Goal: Task Accomplishment & Management: Manage account settings

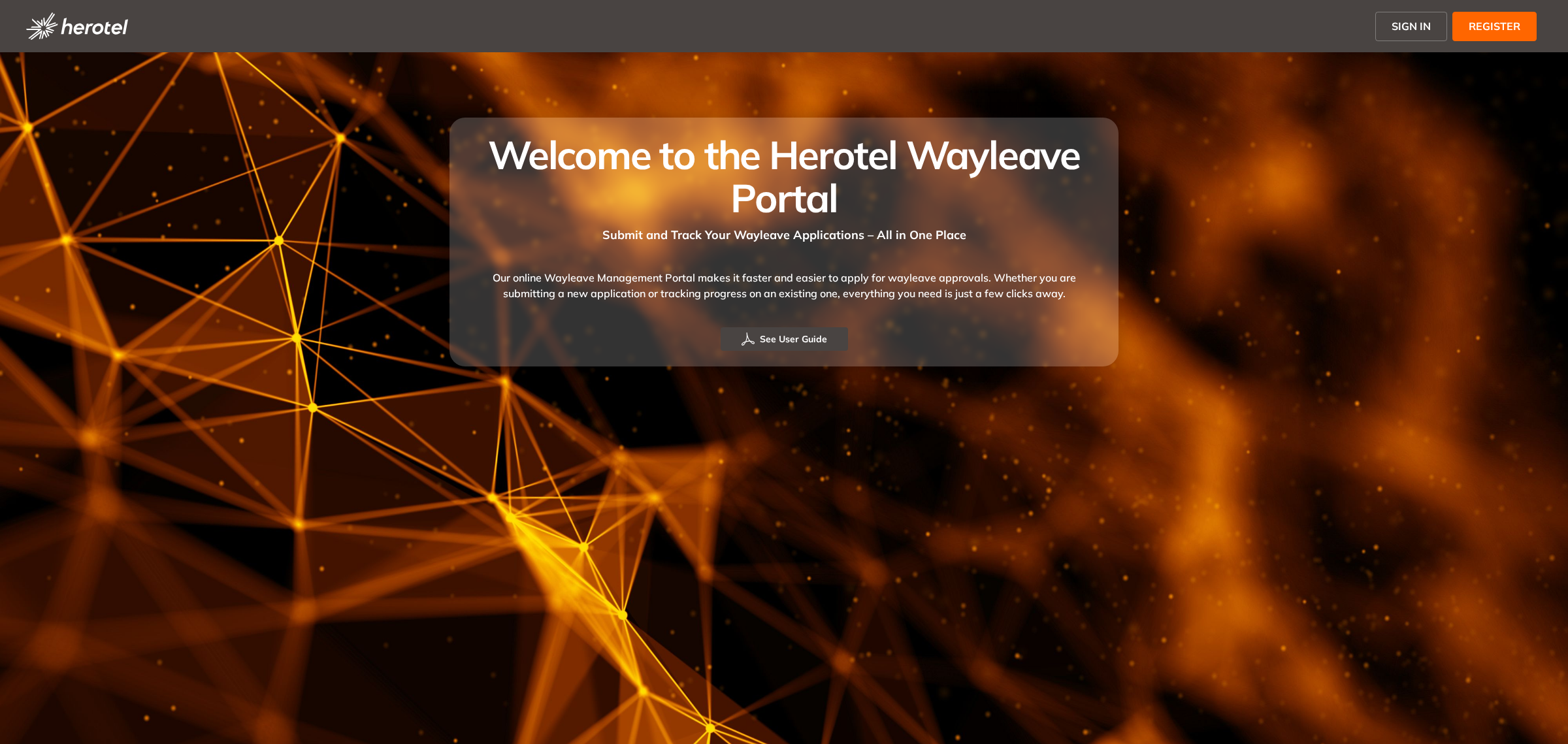
click at [1402, 31] on span "SIGN IN" at bounding box center [1411, 26] width 39 height 16
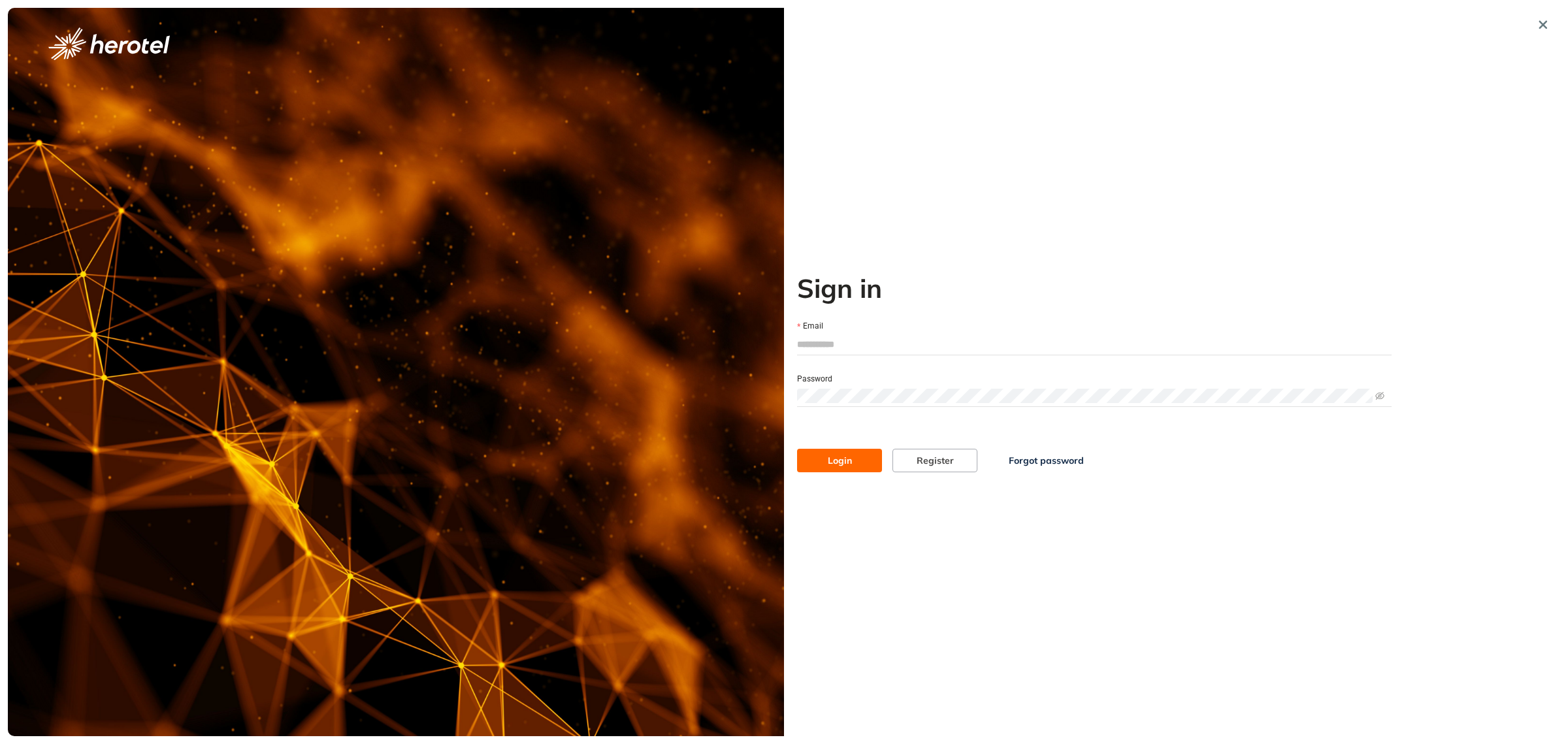
type input "**********"
click at [812, 452] on button "Login" at bounding box center [839, 460] width 85 height 23
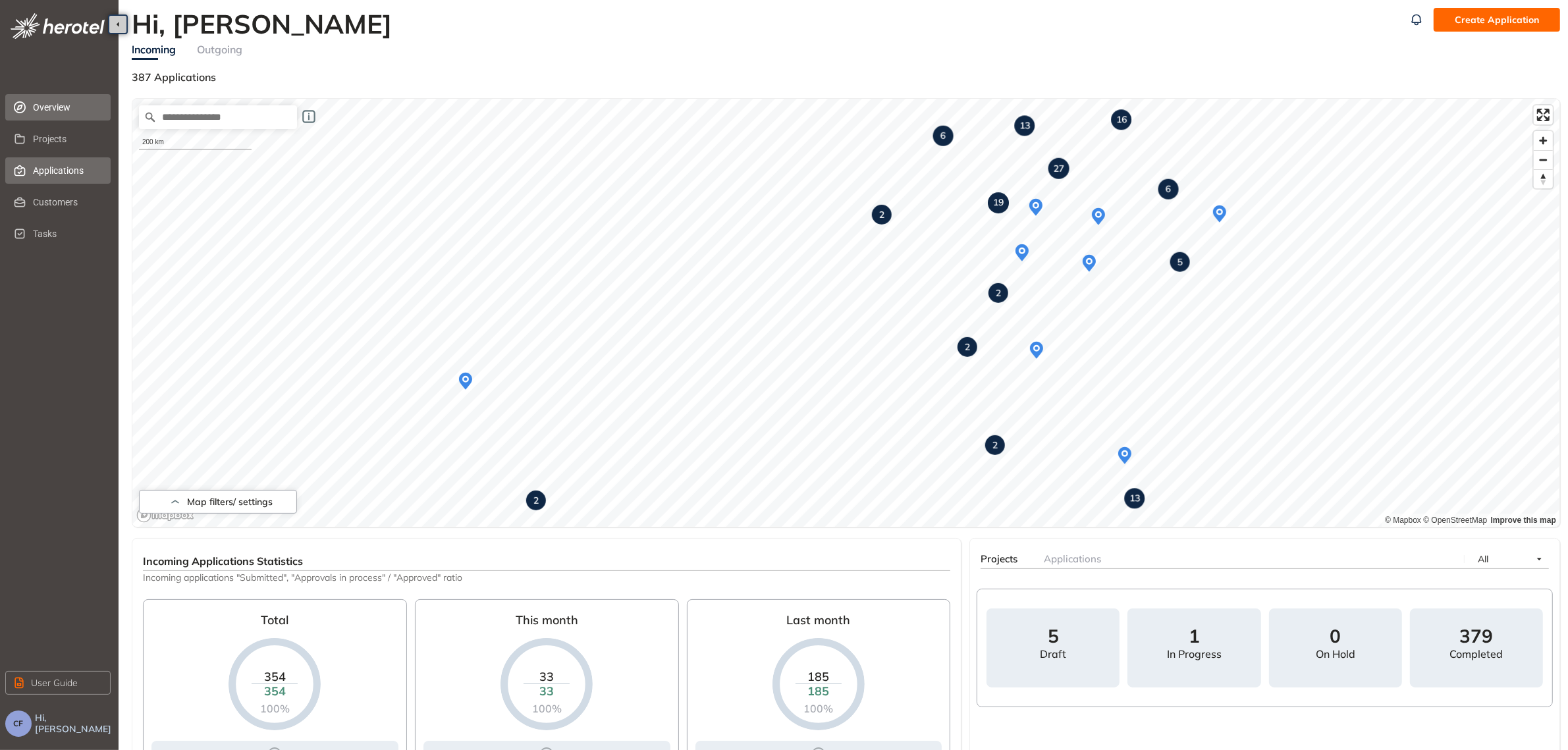
click at [51, 178] on span "Applications" at bounding box center [66, 170] width 67 height 27
